Goal: Task Accomplishment & Management: Use online tool/utility

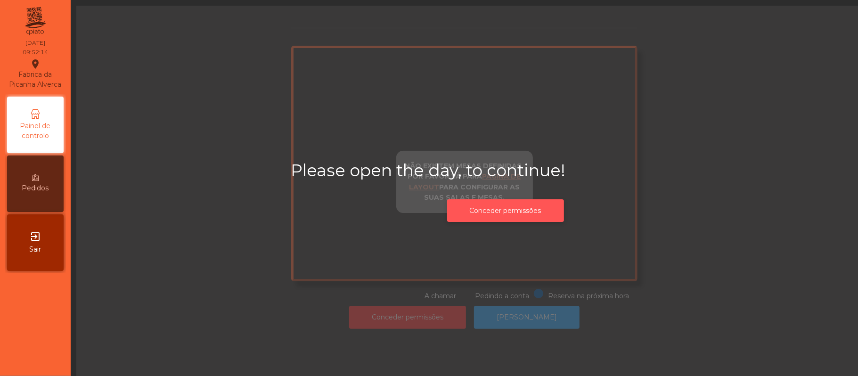
click at [532, 219] on button "Conceder permissões" at bounding box center [505, 210] width 117 height 23
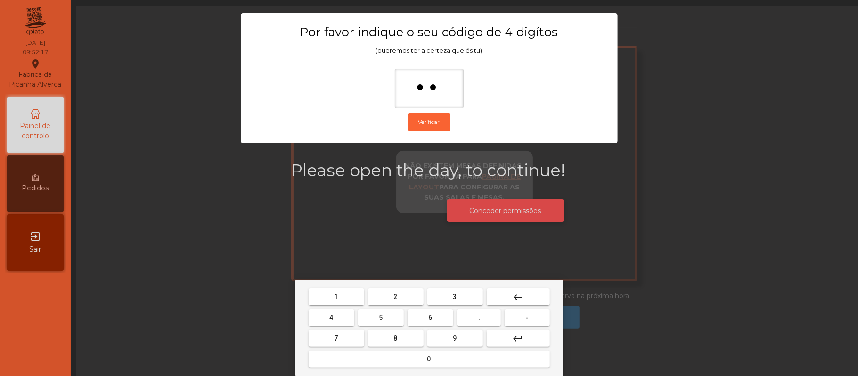
type input "*"
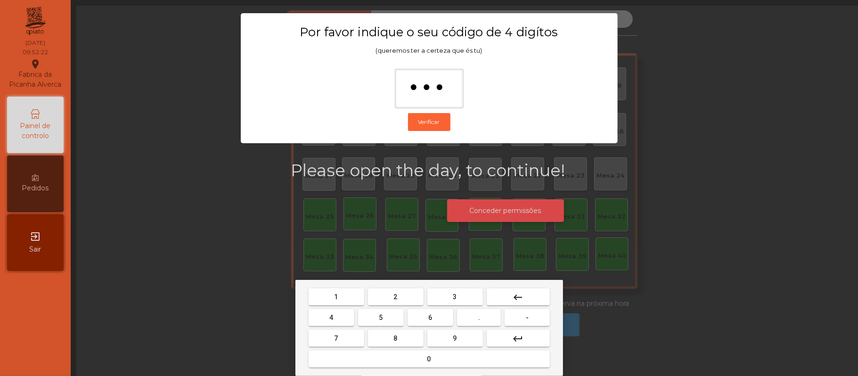
type input "****"
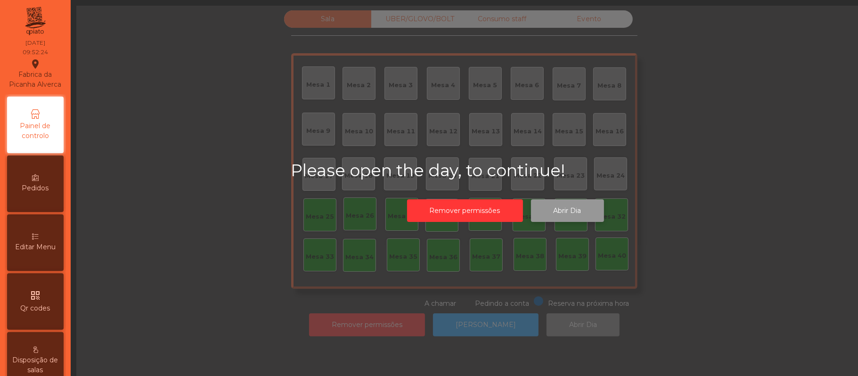
click at [579, 209] on button "Abrir Dia" at bounding box center [567, 210] width 73 height 23
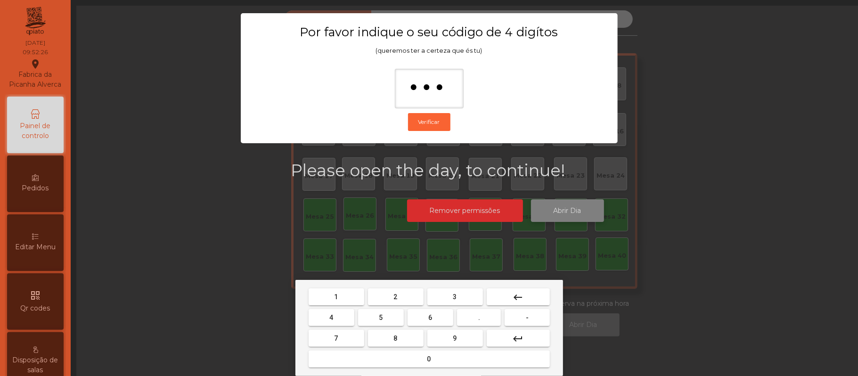
type input "****"
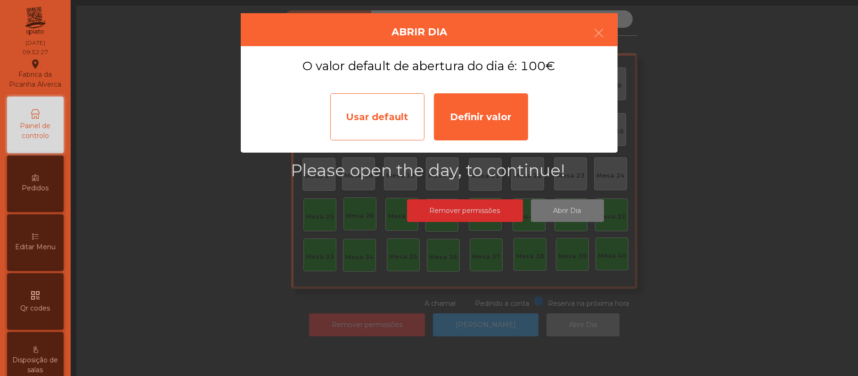
click at [368, 123] on div "Usar default" at bounding box center [377, 116] width 94 height 47
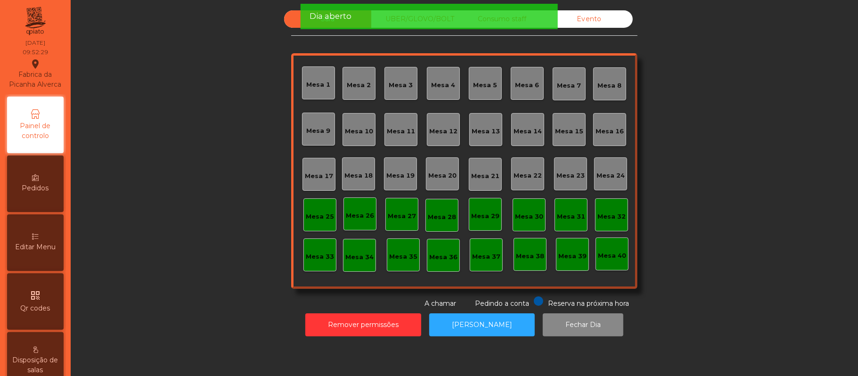
click at [721, 110] on div "Sala UBER/[GEOGRAPHIC_DATA]/BOLT Consumo staff Evento [GEOGRAPHIC_DATA] 2 [GEOG…" at bounding box center [464, 159] width 762 height 298
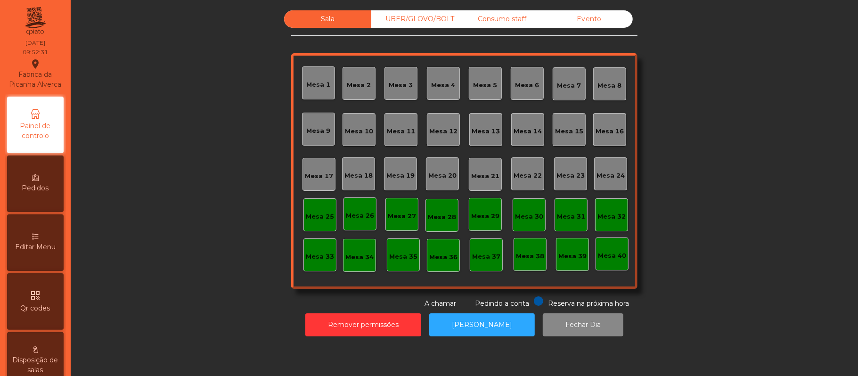
click at [573, 259] on div "Mesa 39" at bounding box center [572, 256] width 28 height 9
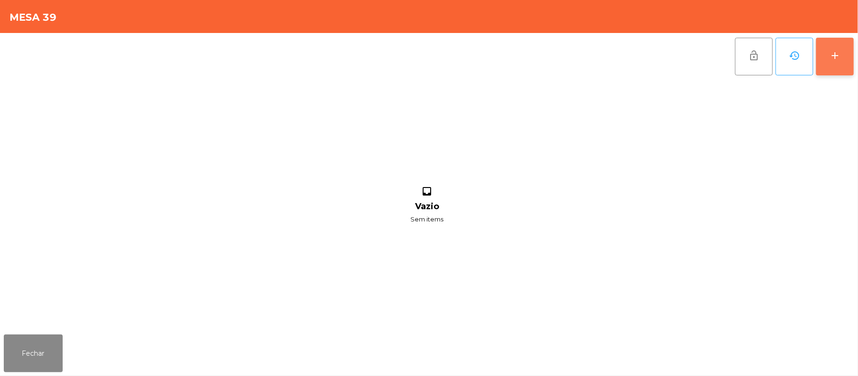
click at [838, 56] on div "add" at bounding box center [834, 55] width 11 height 11
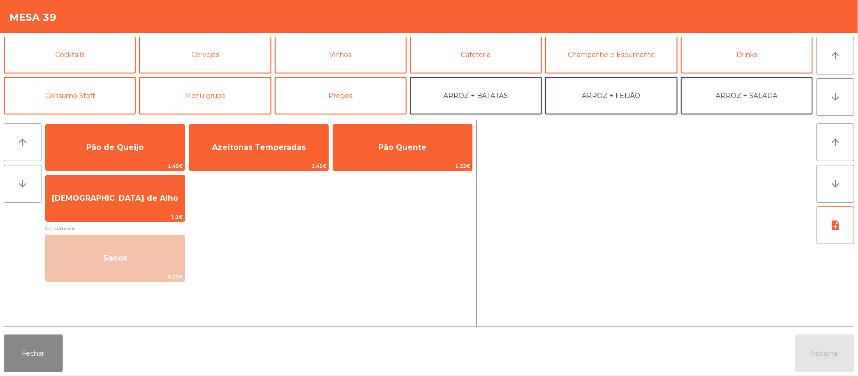
scroll to position [43, 0]
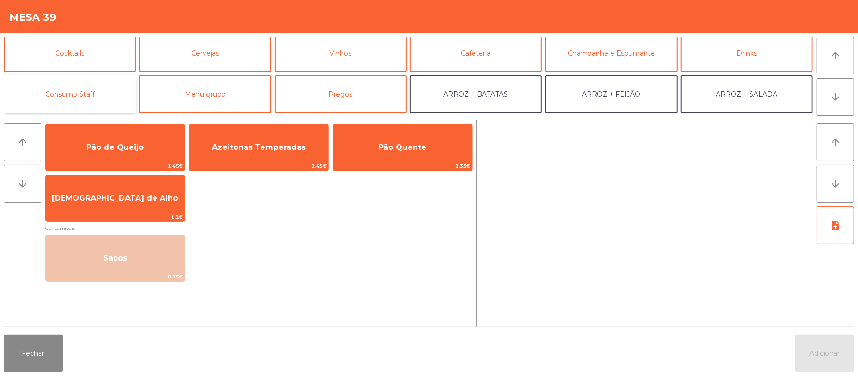
click at [97, 97] on button "Consumo Staff" at bounding box center [70, 94] width 132 height 38
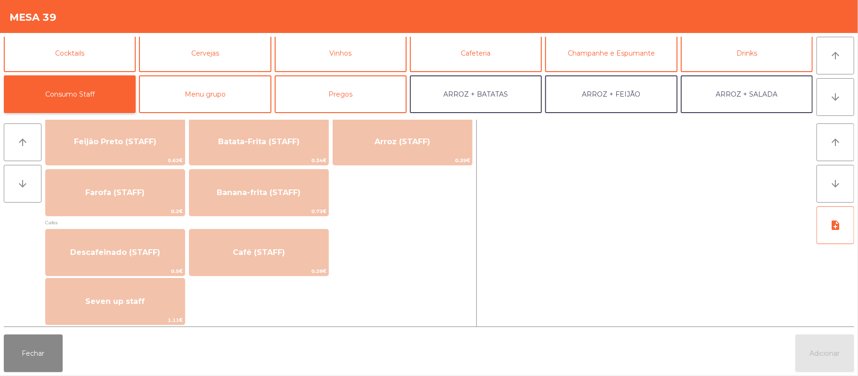
scroll to position [453, 0]
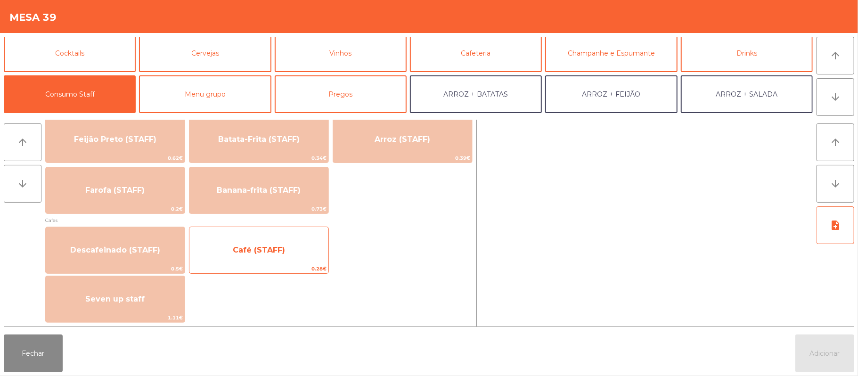
click at [302, 253] on span "Café (STAFF)" at bounding box center [258, 249] width 139 height 25
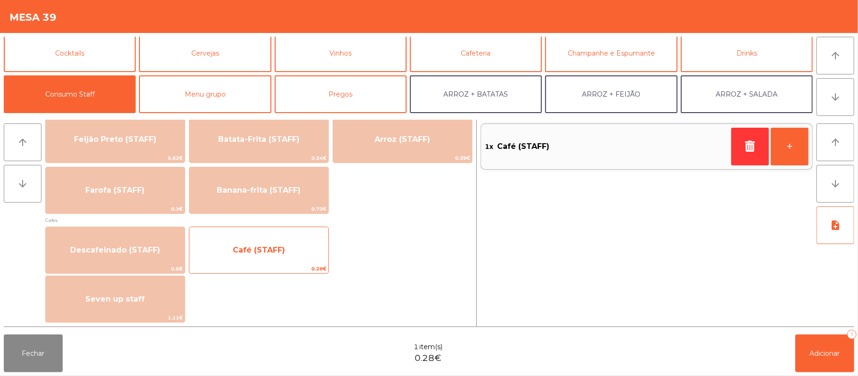
click at [310, 252] on span "Café (STAFF)" at bounding box center [258, 249] width 139 height 25
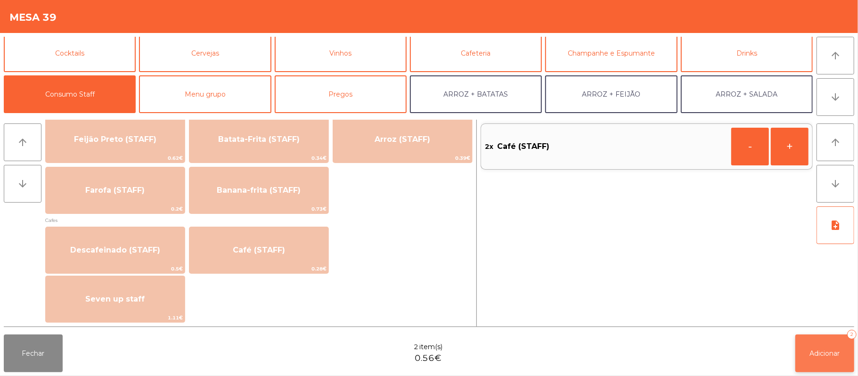
click at [830, 355] on span "Adicionar" at bounding box center [825, 353] width 30 height 8
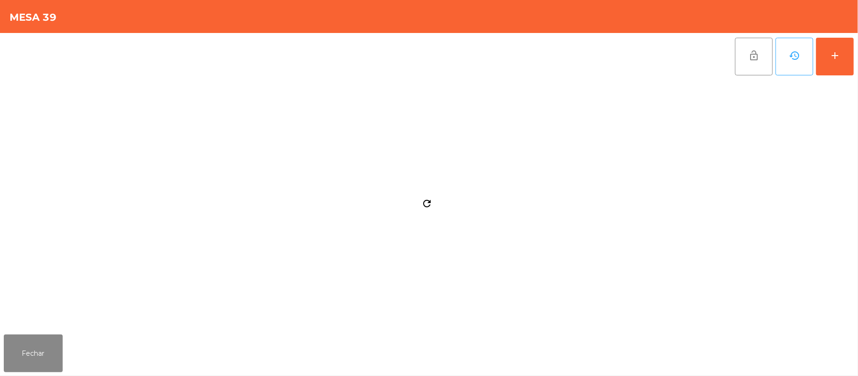
click at [826, 351] on div "Fechar" at bounding box center [429, 353] width 858 height 45
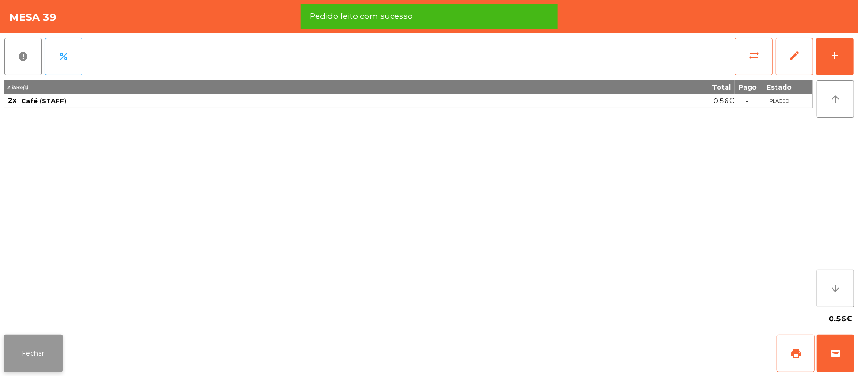
click at [57, 349] on button "Fechar" at bounding box center [33, 354] width 59 height 38
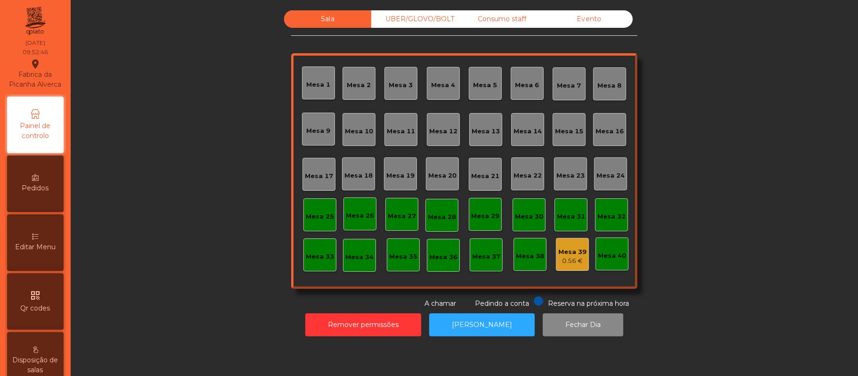
click at [487, 265] on div "Mesa 37" at bounding box center [486, 254] width 33 height 33
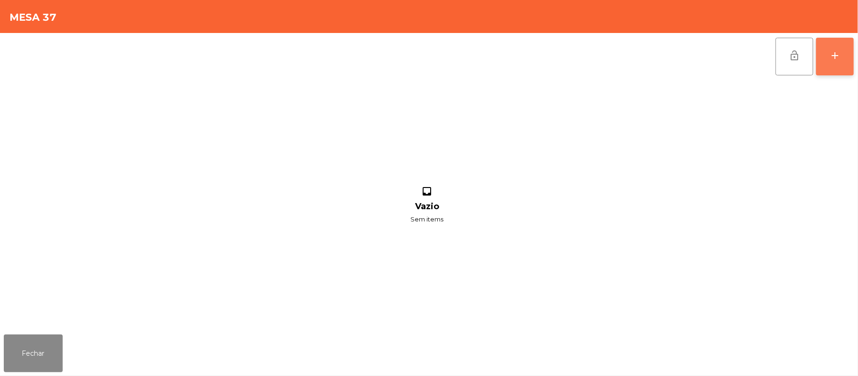
click at [830, 65] on button "add" at bounding box center [835, 57] width 38 height 38
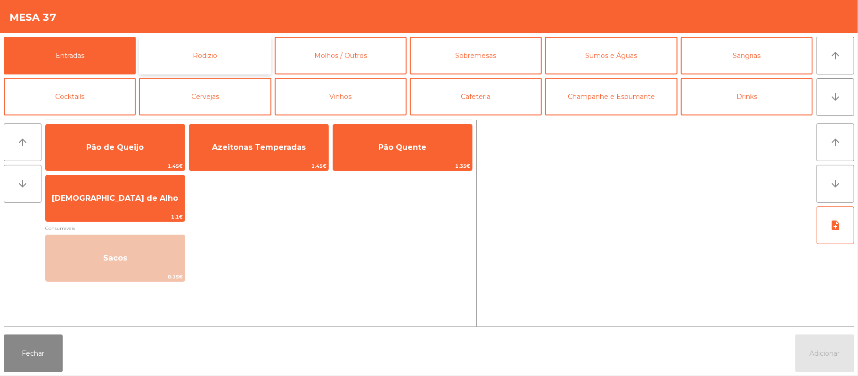
click at [240, 55] on button "Rodizio" at bounding box center [205, 56] width 132 height 38
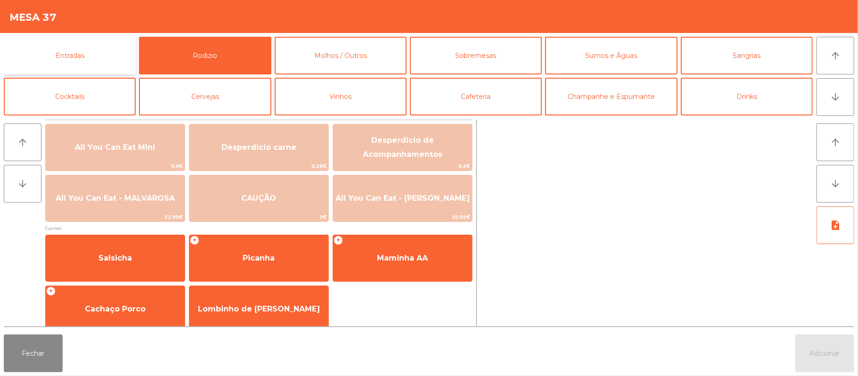
click at [94, 49] on button "Entradas" at bounding box center [70, 56] width 132 height 38
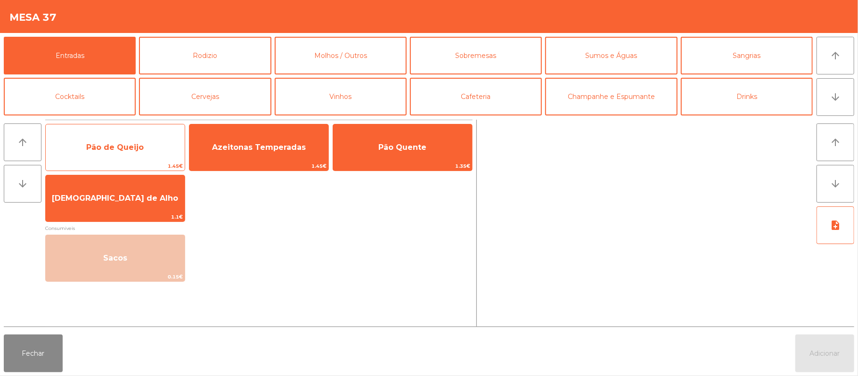
click at [144, 146] on span "Pão de Queijo" at bounding box center [115, 147] width 139 height 25
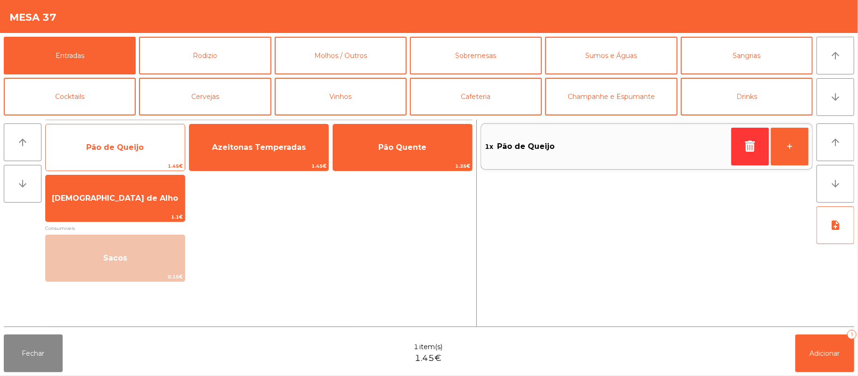
click at [138, 151] on span "Pão de Queijo" at bounding box center [114, 147] width 57 height 9
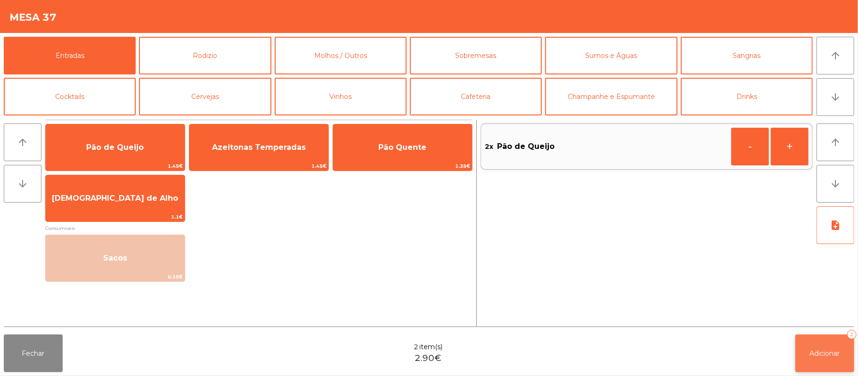
click at [826, 370] on button "Adicionar 2" at bounding box center [824, 354] width 59 height 38
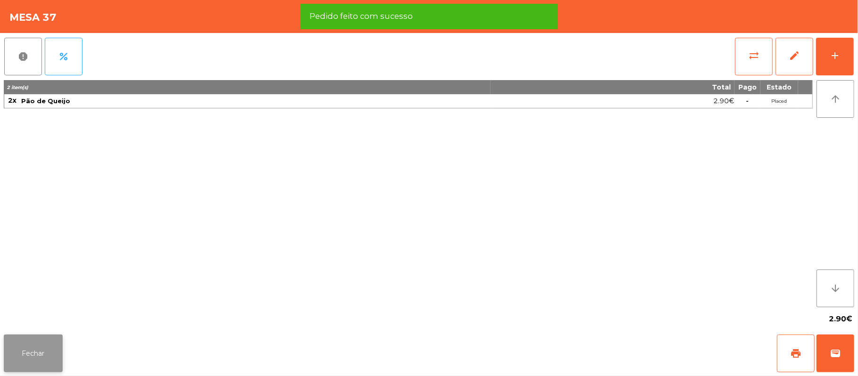
click at [35, 346] on button "Fechar" at bounding box center [33, 354] width 59 height 38
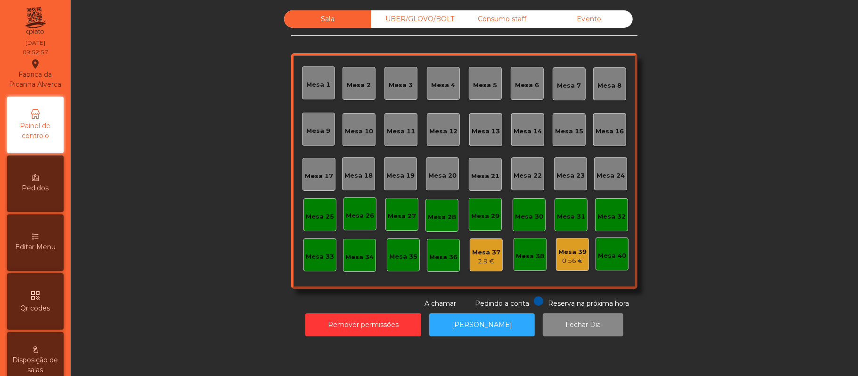
click at [510, 19] on div "Consumo staff" at bounding box center [501, 18] width 87 height 17
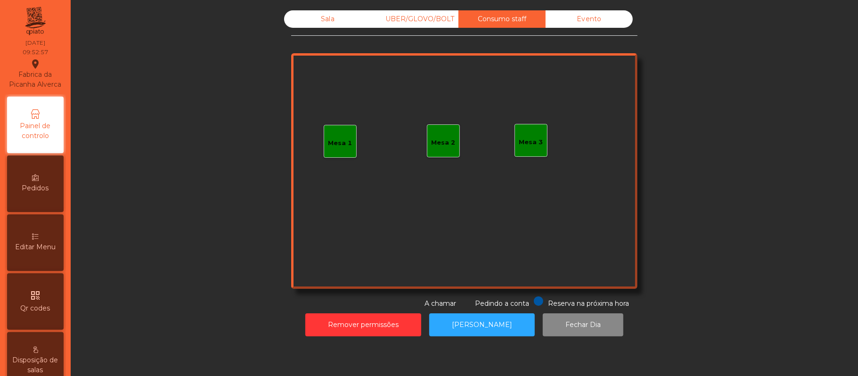
click at [333, 153] on div "Mesa 1" at bounding box center [340, 141] width 33 height 33
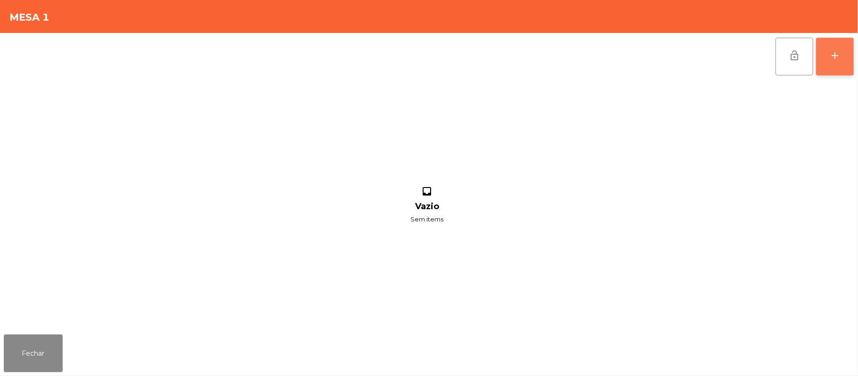
click at [852, 47] on button "add" at bounding box center [835, 57] width 38 height 38
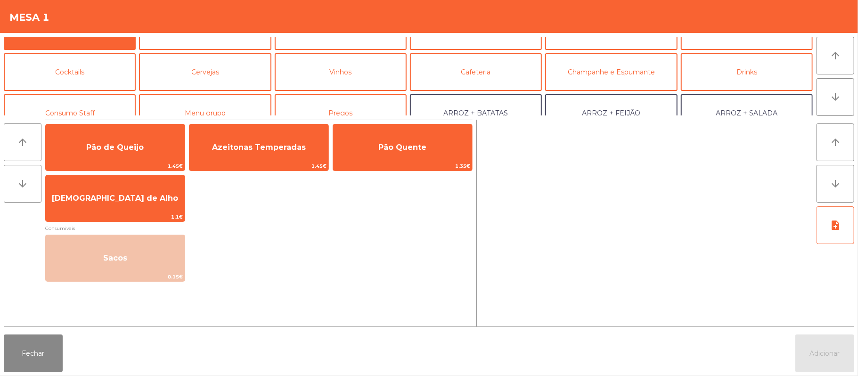
scroll to position [38, 0]
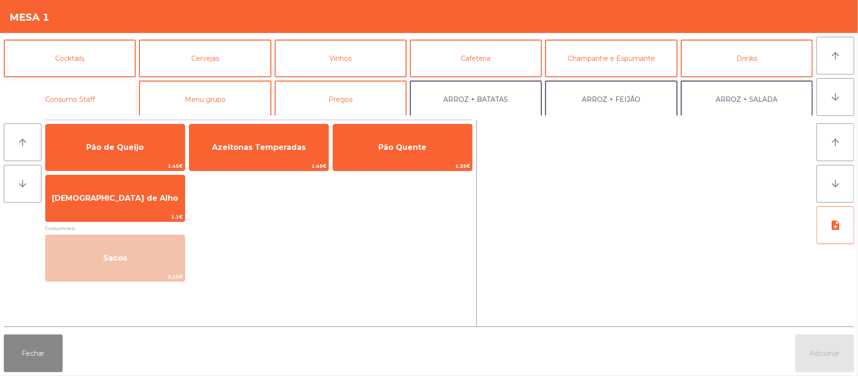
click at [58, 106] on button "Consumo Staff" at bounding box center [70, 100] width 132 height 38
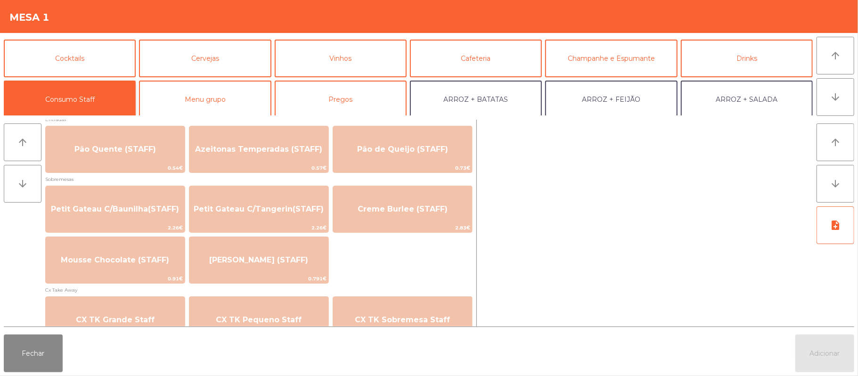
scroll to position [643, 0]
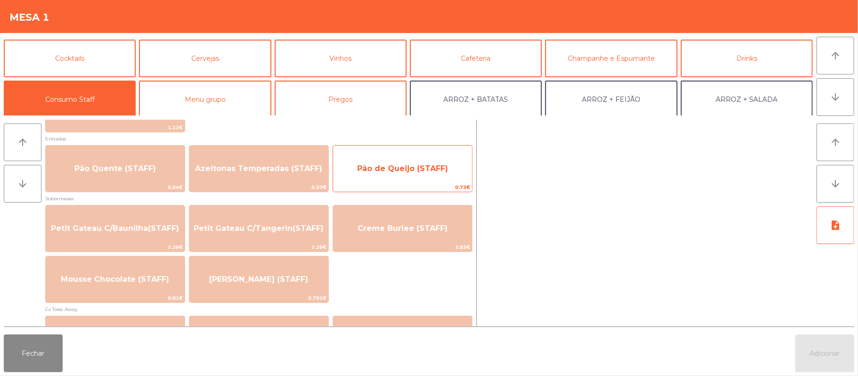
click at [443, 174] on span "Pão de Queijo (STAFF)" at bounding box center [402, 168] width 139 height 25
click at [444, 168] on span "Pão de Queijo (STAFF)" at bounding box center [402, 168] width 91 height 9
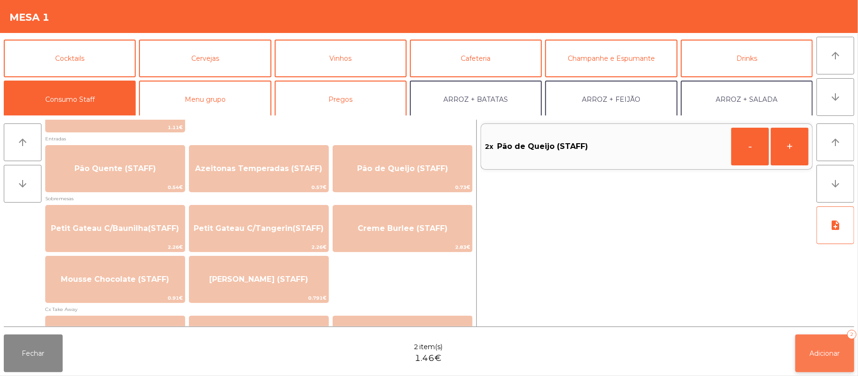
click at [826, 347] on button "Adicionar 2" at bounding box center [824, 354] width 59 height 38
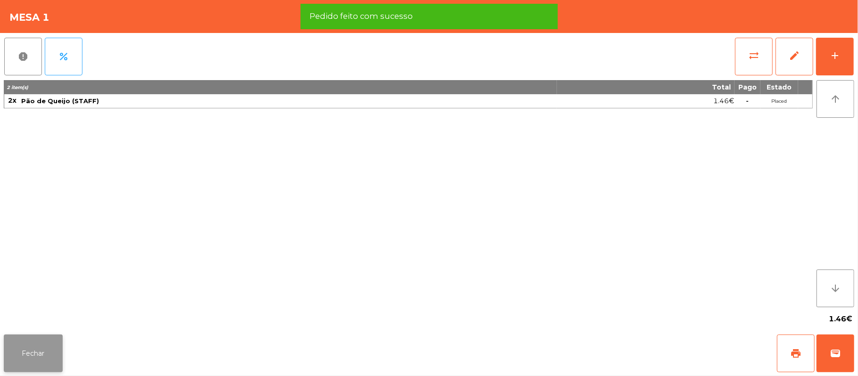
click at [54, 353] on button "Fechar" at bounding box center [33, 354] width 59 height 38
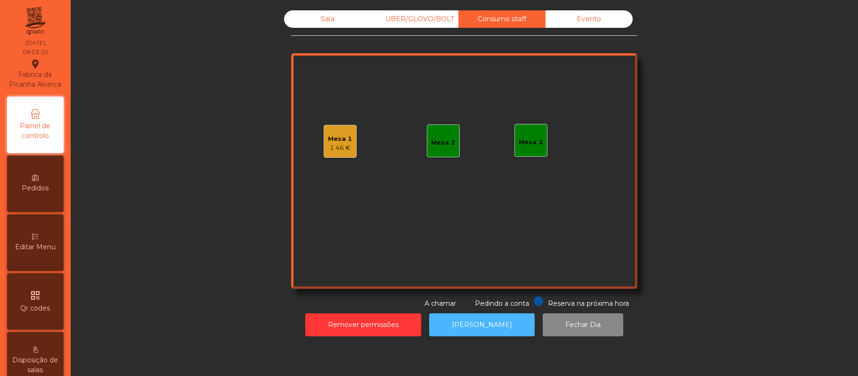
click at [474, 325] on button "[PERSON_NAME]" at bounding box center [482, 324] width 106 height 23
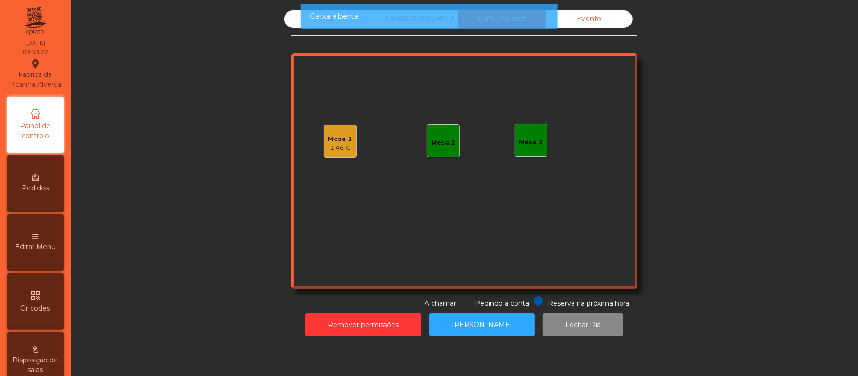
click at [317, 13] on span "Caixa aberta" at bounding box center [334, 16] width 49 height 12
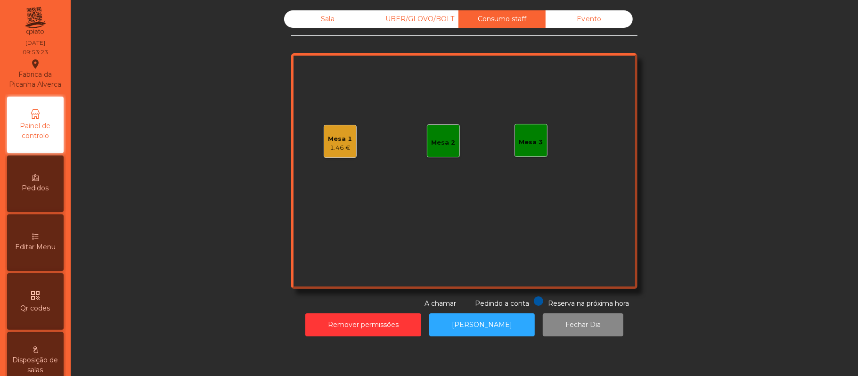
click at [325, 21] on div "Sala" at bounding box center [327, 18] width 87 height 17
